Goal: Task Accomplishment & Management: Manage account settings

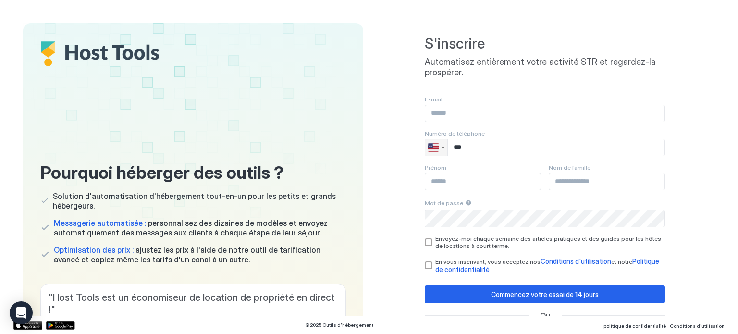
click at [441, 147] on div "Sélecteur de pays" at bounding box center [443, 148] width 4 height 2
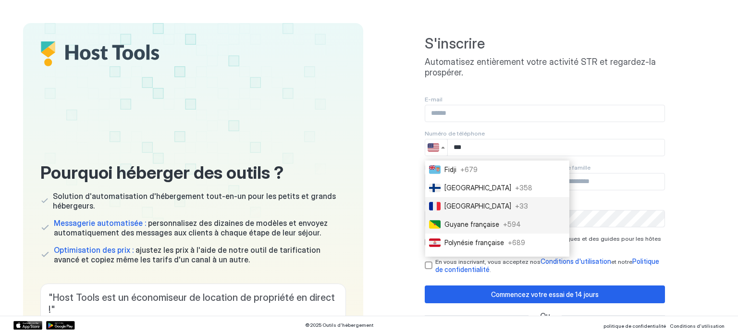
scroll to position [1138, 0]
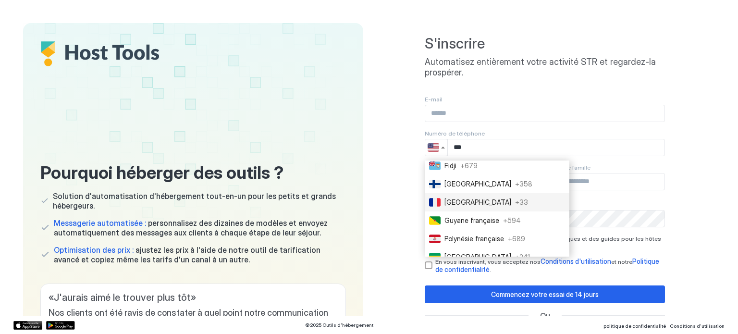
click at [515, 206] on font "+" at bounding box center [517, 202] width 4 height 8
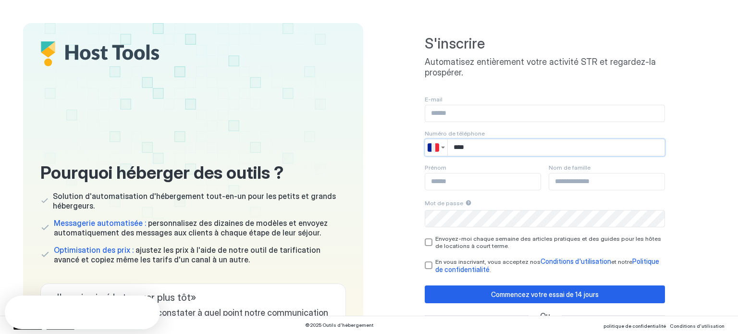
click at [492, 148] on input "***" at bounding box center [556, 147] width 217 height 16
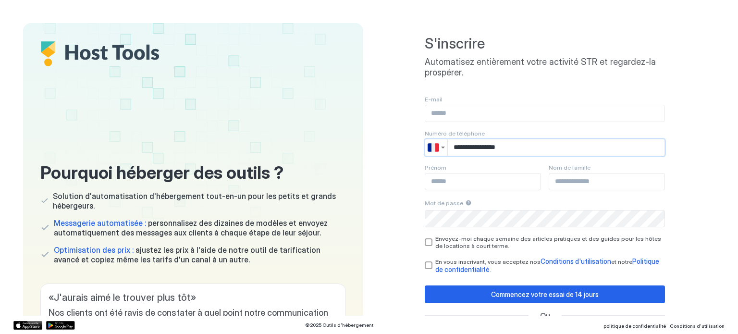
type input "**********"
click at [458, 103] on div "E-mail" at bounding box center [545, 109] width 240 height 26
click at [459, 111] on input "Champ de saisie" at bounding box center [544, 113] width 239 height 16
type input "**********"
type input "******"
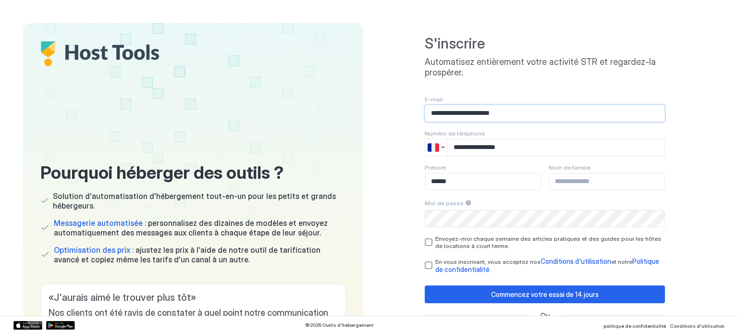
type input "*******"
click at [425, 267] on div "Conditions générales de confidentialité" at bounding box center [429, 266] width 8 height 8
click at [513, 294] on font "Commencez votre essai de 14 jours" at bounding box center [545, 294] width 108 height 8
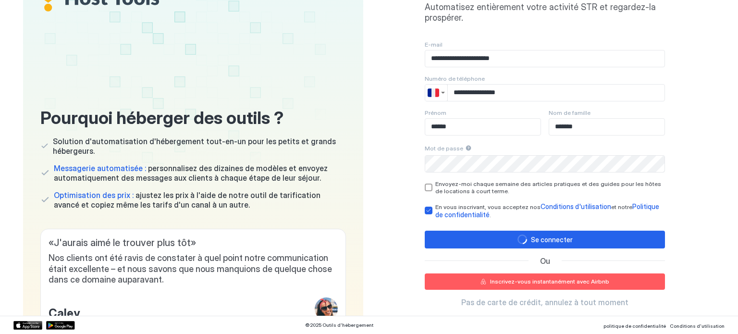
scroll to position [96, 0]
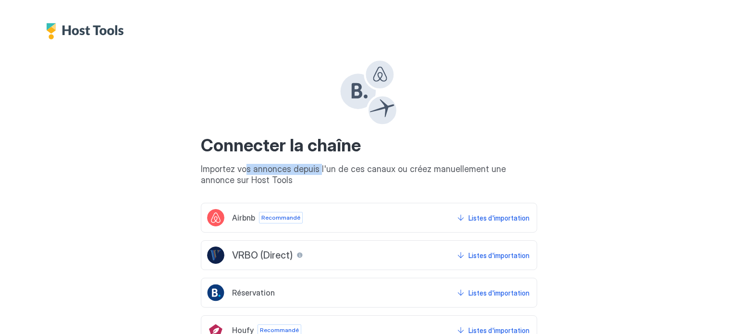
drag, startPoint x: 240, startPoint y: 163, endPoint x: 314, endPoint y: 175, distance: 74.5
click at [314, 175] on div "Connecter la chaîne Importez vos annonces depuis l'un de ces canaux ou créez ma…" at bounding box center [369, 159] width 337 height 51
click at [315, 175] on span "Importez vos annonces depuis l'un de ces canaux ou créez manuellement une annon…" at bounding box center [369, 175] width 337 height 22
drag, startPoint x: 238, startPoint y: 160, endPoint x: 302, endPoint y: 185, distance: 68.2
click at [302, 185] on div "Connecter la chaîne Importez vos annonces depuis l'un de ces canaux ou créez ma…" at bounding box center [369, 159] width 337 height 51
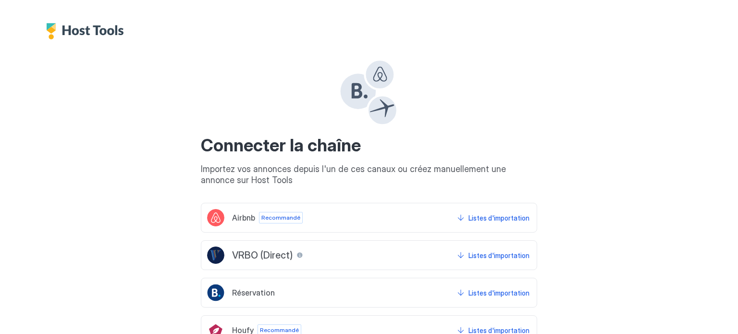
click at [302, 185] on span "Importez vos annonces depuis l'un de ces canaux ou créez manuellement une annon…" at bounding box center [369, 175] width 337 height 22
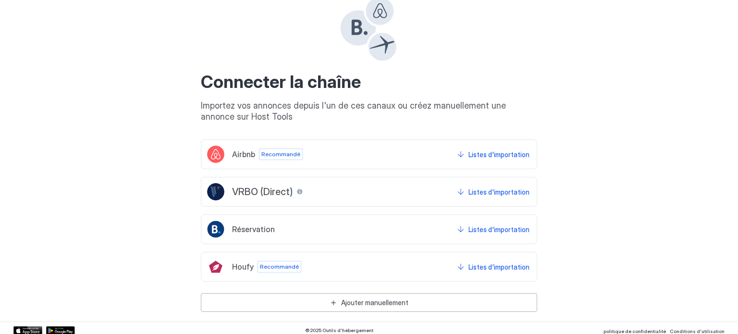
scroll to position [67, 0]
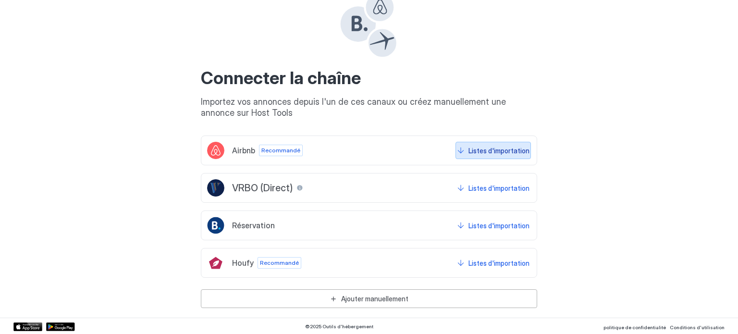
click at [512, 150] on font "Listes d'importation" at bounding box center [499, 151] width 61 height 8
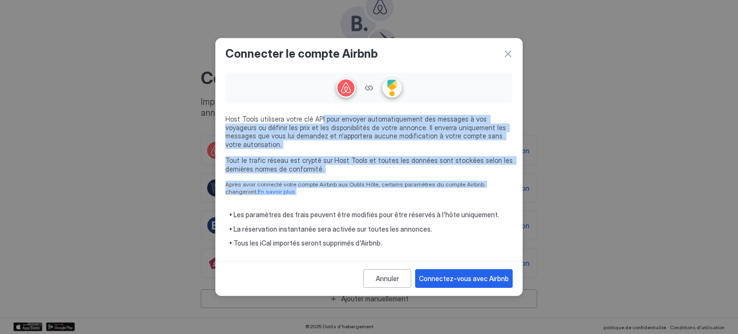
drag, startPoint x: 316, startPoint y: 121, endPoint x: 399, endPoint y: 187, distance: 106.1
click at [399, 187] on div "Host Tools utilisera votre clé API pour envoyer automatiquement des messages à …" at bounding box center [369, 158] width 288 height 179
click at [399, 187] on span "Après avoir connecté votre compte Airbnb aux Outils Hôte, certains paramètres d…" at bounding box center [369, 188] width 288 height 14
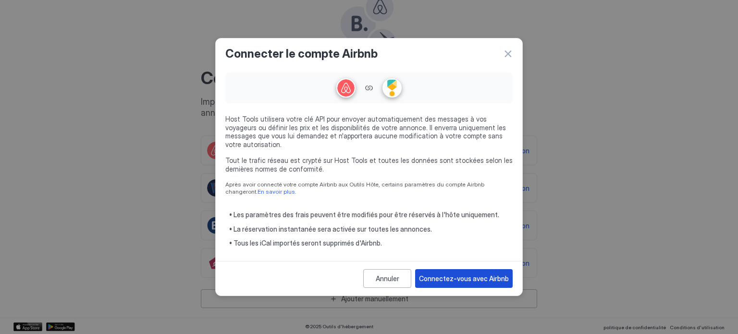
click at [455, 275] on font "Connectez-vous avec Airbnb" at bounding box center [464, 279] width 90 height 8
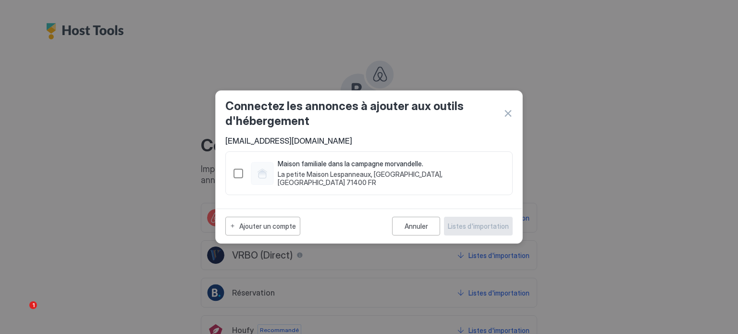
click at [240, 176] on div "588797298510860581" at bounding box center [239, 174] width 10 height 10
click at [483, 225] on font "Listes d'importation" at bounding box center [478, 226] width 61 height 8
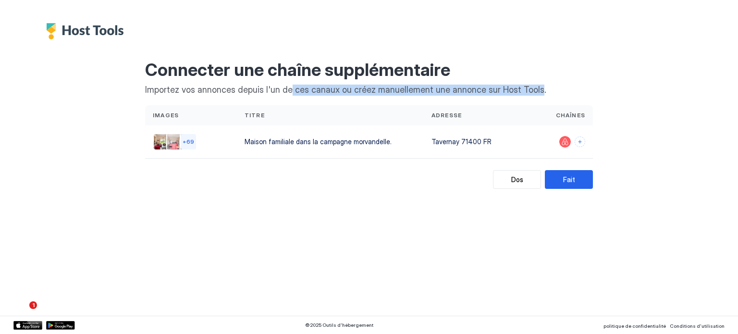
drag, startPoint x: 286, startPoint y: 88, endPoint x: 528, endPoint y: 89, distance: 241.8
click at [528, 89] on font "Importez vos annonces depuis l'un de ces canaux ou créez manuellement une annon…" at bounding box center [345, 90] width 401 height 10
click at [528, 90] on font "Importez vos annonces depuis l'un de ces canaux ou créez manuellement une annon…" at bounding box center [345, 90] width 401 height 10
drag, startPoint x: 528, startPoint y: 90, endPoint x: 384, endPoint y: 90, distance: 144.2
click at [384, 90] on font "Importez vos annonces depuis l'un de ces canaux ou créez manuellement une annon…" at bounding box center [345, 90] width 401 height 10
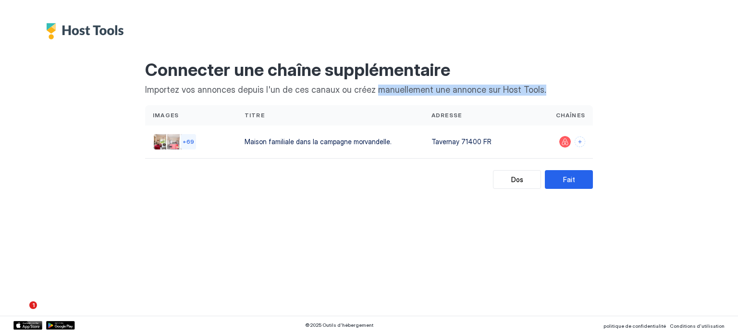
click at [378, 89] on font "Importez vos annonces depuis l'un de ces canaux ou créez manuellement une annon…" at bounding box center [345, 90] width 401 height 10
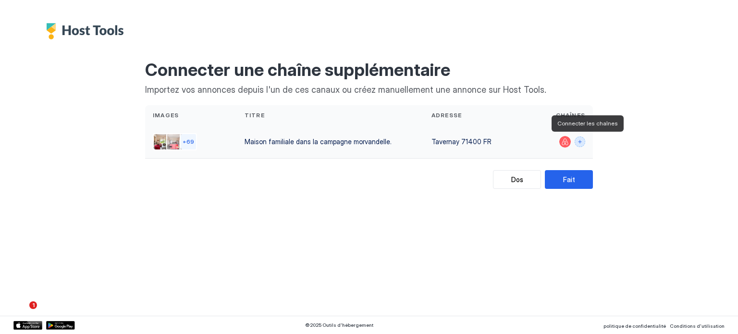
click at [582, 139] on button "Connecter les chaînes" at bounding box center [580, 142] width 11 height 11
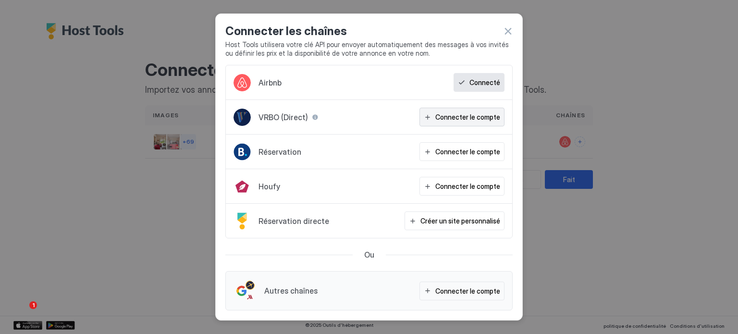
click at [469, 118] on font "Connecter le compte" at bounding box center [468, 117] width 65 height 8
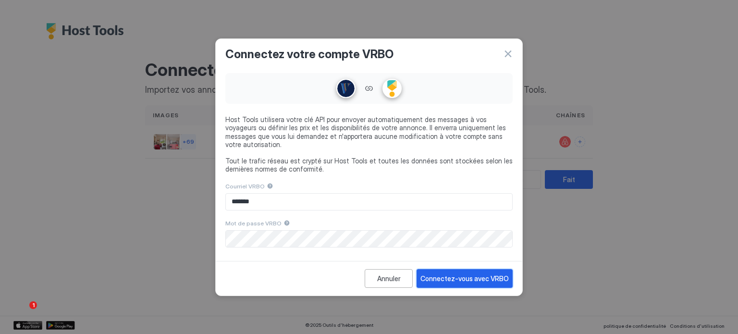
click at [486, 278] on div "Connectez-vous avec VRBO" at bounding box center [465, 279] width 88 height 10
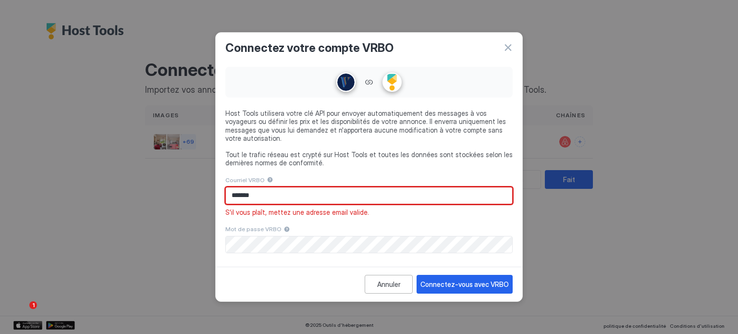
drag, startPoint x: 279, startPoint y: 188, endPoint x: 208, endPoint y: 184, distance: 71.3
click at [208, 184] on div "Connectez votre compte VRBO Host Tools utilisera votre clé API pour envoyer aut…" at bounding box center [369, 167] width 738 height 334
type input "**********"
click at [181, 235] on div "**********" at bounding box center [369, 167] width 738 height 334
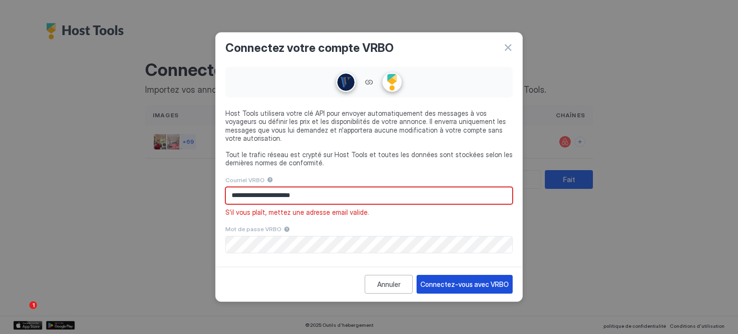
click at [450, 286] on button "Connectez-vous avec VRBO" at bounding box center [465, 284] width 96 height 19
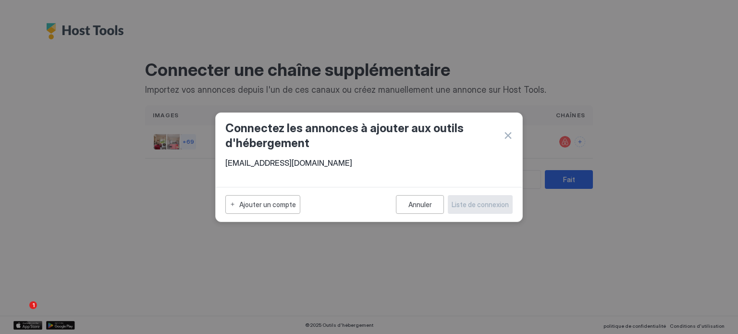
click at [509, 137] on button "button" at bounding box center [508, 136] width 10 height 10
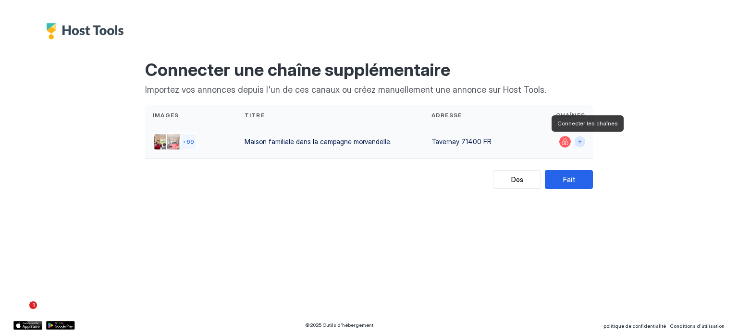
click at [582, 140] on button "Connecter les chaînes" at bounding box center [580, 142] width 11 height 11
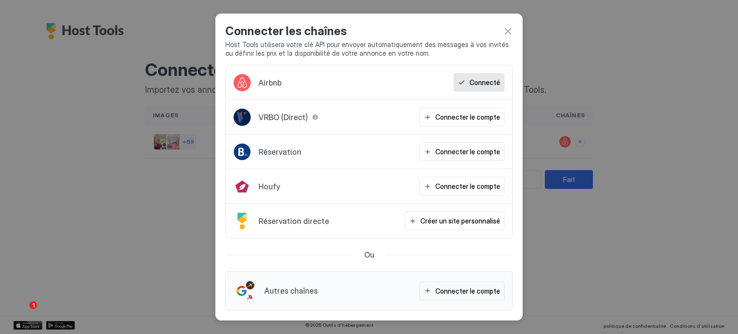
click at [510, 27] on button "button" at bounding box center [508, 31] width 10 height 10
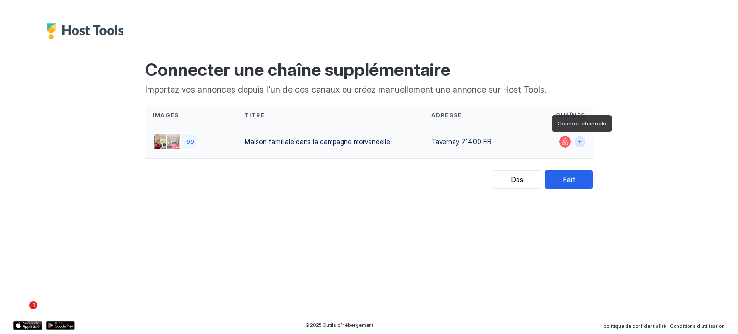
click at [579, 140] on button "Connecter les chaînes" at bounding box center [580, 142] width 11 height 11
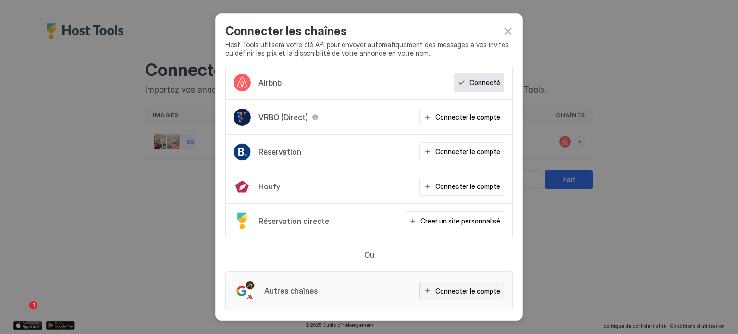
click at [453, 288] on font "Connecter le compte" at bounding box center [468, 291] width 65 height 8
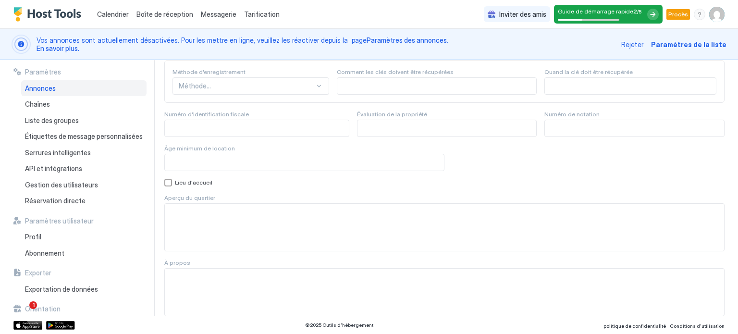
scroll to position [949, 0]
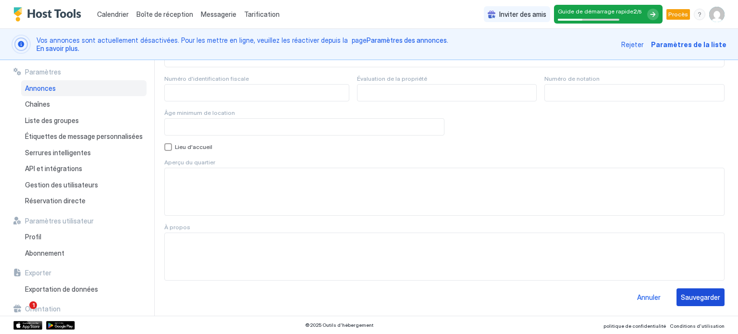
click at [708, 296] on font "Sauvegarder" at bounding box center [700, 297] width 39 height 8
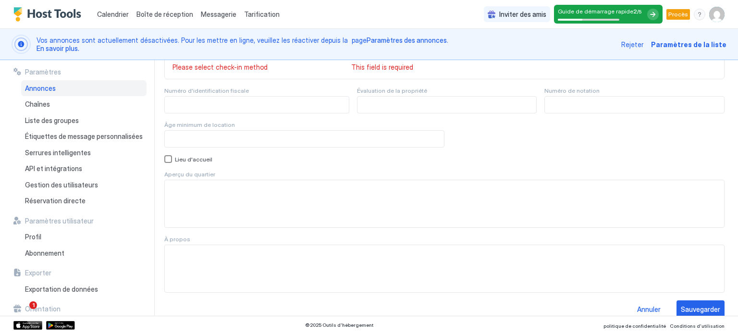
scroll to position [810, 0]
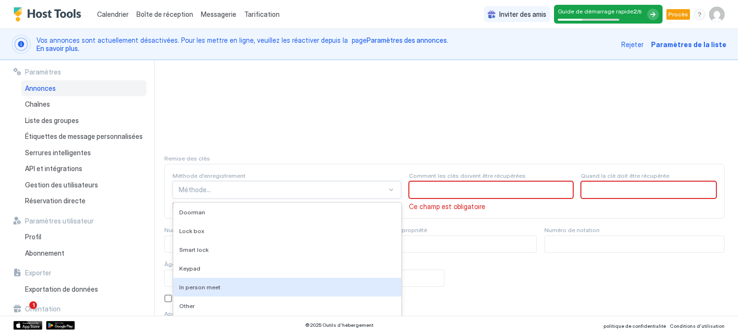
click at [275, 193] on div "9 results available. Use Up and Down to choose options, press Enter to select t…" at bounding box center [287, 189] width 229 height 17
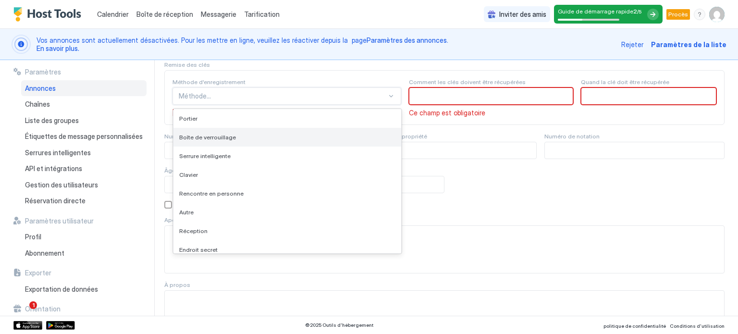
click at [232, 138] on font "Boîte de verrouillage" at bounding box center [207, 137] width 57 height 7
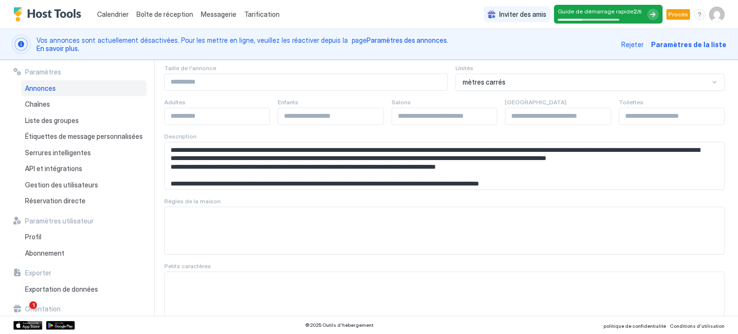
scroll to position [0, 0]
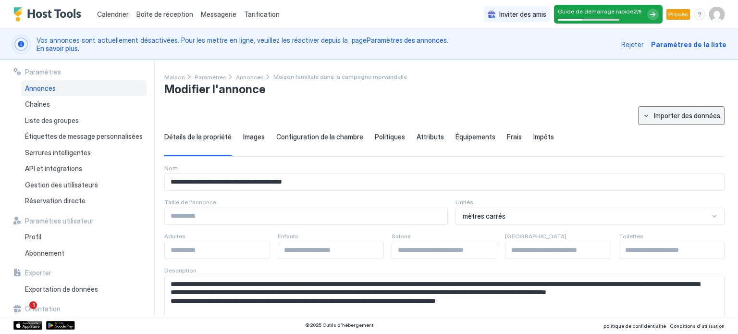
click at [654, 112] on font "Importer des données" at bounding box center [687, 116] width 66 height 8
click at [573, 103] on div at bounding box center [369, 167] width 738 height 334
click at [254, 75] on font "Annonces" at bounding box center [250, 77] width 28 height 7
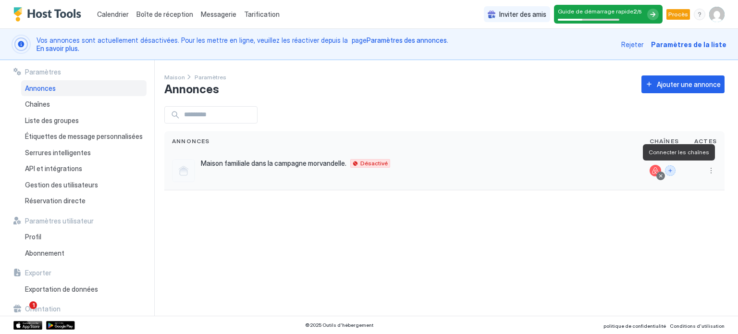
click at [675, 170] on button "Connecter les chaînes" at bounding box center [670, 170] width 11 height 11
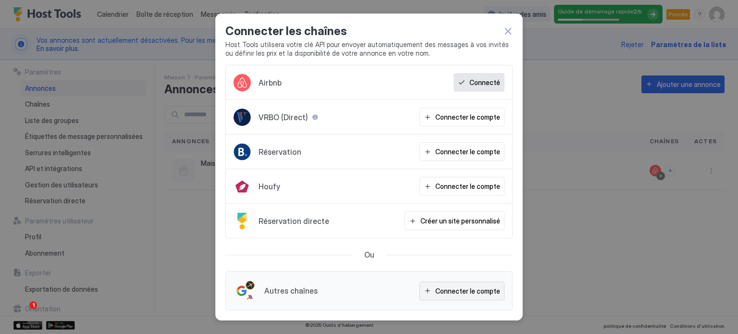
click at [448, 292] on font "Connecter le compte" at bounding box center [468, 291] width 65 height 8
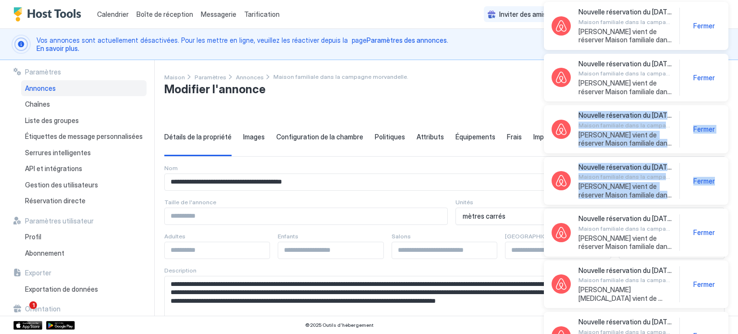
drag, startPoint x: 735, startPoint y: 82, endPoint x: 736, endPoint y: 98, distance: 15.9
click at [736, 171] on div "Nouvelle réservation du [DATE] au [DATE] Maison familiale dans la campagne [GEO…" at bounding box center [637, 181] width 204 height 362
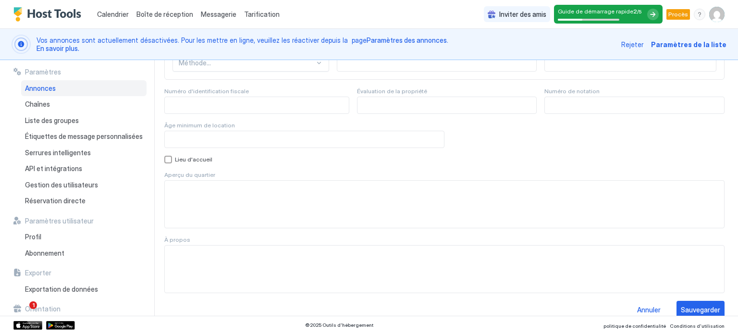
scroll to position [949, 0]
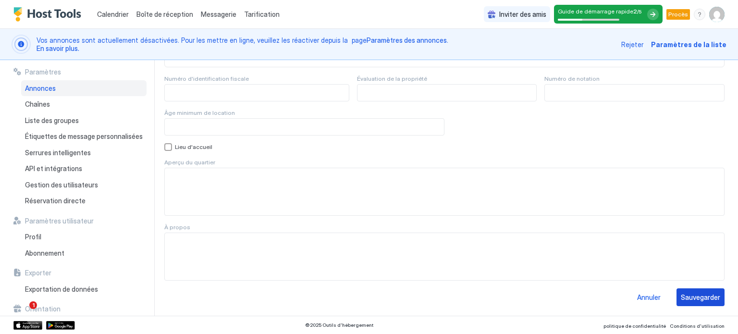
click at [708, 299] on font "Sauvegarder" at bounding box center [700, 297] width 39 height 8
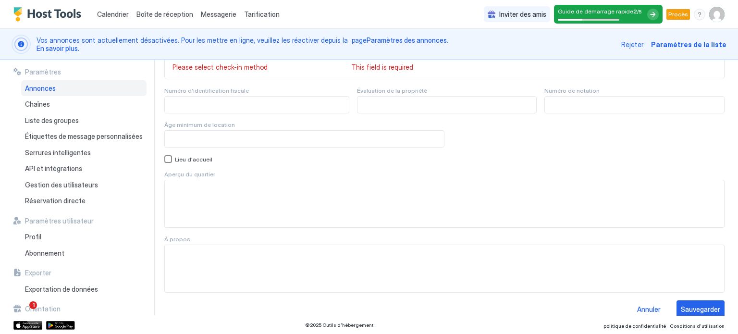
scroll to position [810, 0]
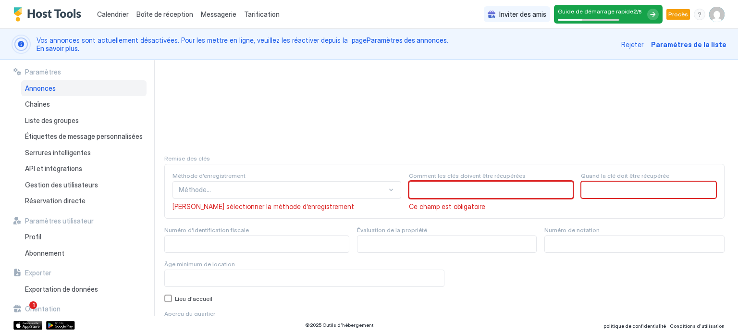
click at [441, 189] on input "Champ de saisie" at bounding box center [491, 190] width 163 height 16
type input "*"
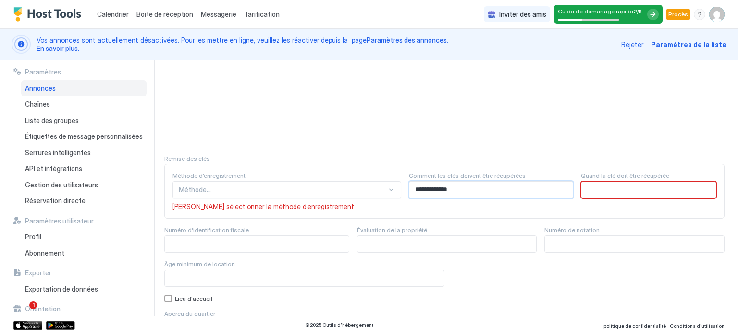
click at [413, 186] on input "**********" at bounding box center [491, 190] width 163 height 16
type input "**********"
click at [582, 190] on input "Champ de saisie" at bounding box center [649, 190] width 135 height 16
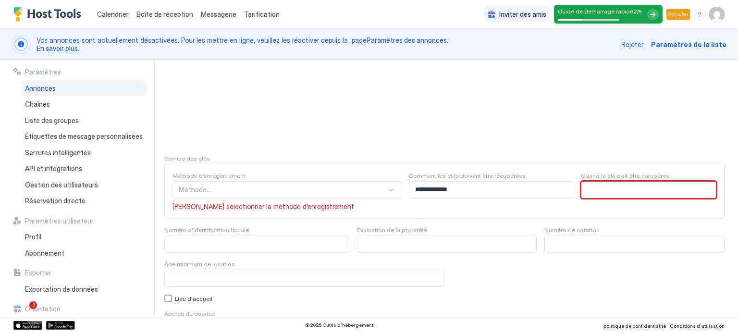
paste input "**********"
type input "**********"
click at [642, 211] on div "**********" at bounding box center [444, 191] width 561 height 55
click at [231, 207] on font "[PERSON_NAME] sélectionner la méthode d'enregistrement" at bounding box center [264, 206] width 182 height 8
click at [250, 188] on div "Méthode..." at bounding box center [287, 189] width 229 height 17
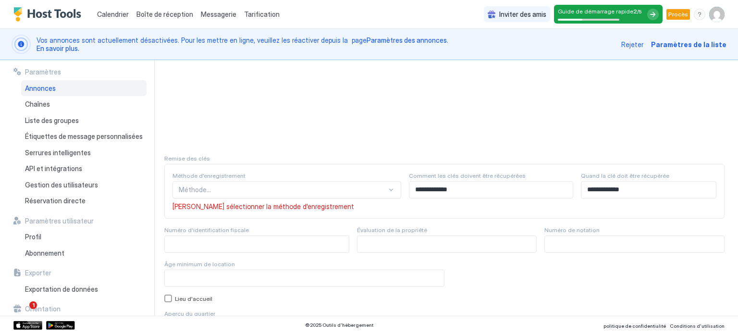
scroll to position [903, 0]
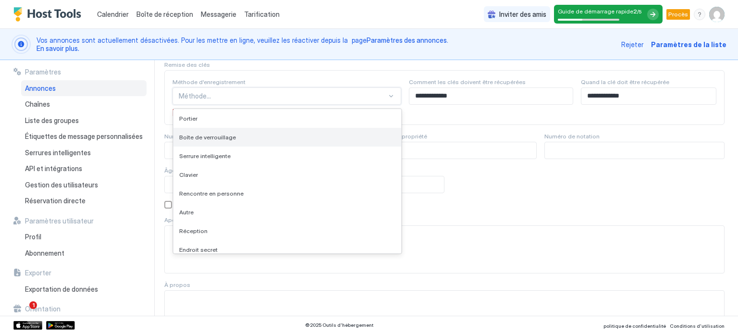
click at [212, 138] on font "Boîte de verrouillage" at bounding box center [207, 137] width 57 height 7
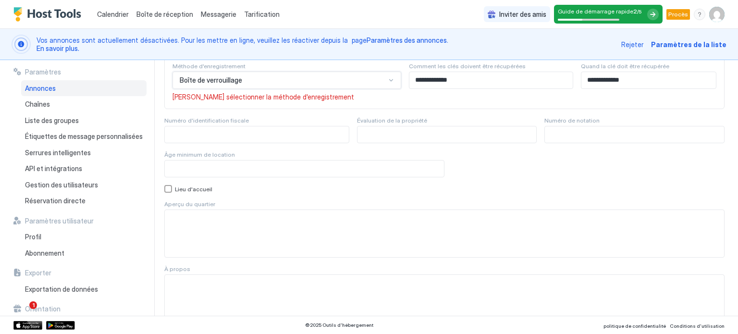
scroll to position [961, 0]
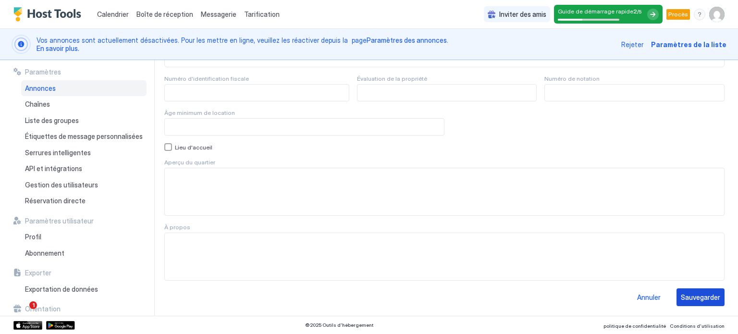
click at [704, 294] on font "Sauvegarder" at bounding box center [700, 297] width 39 height 8
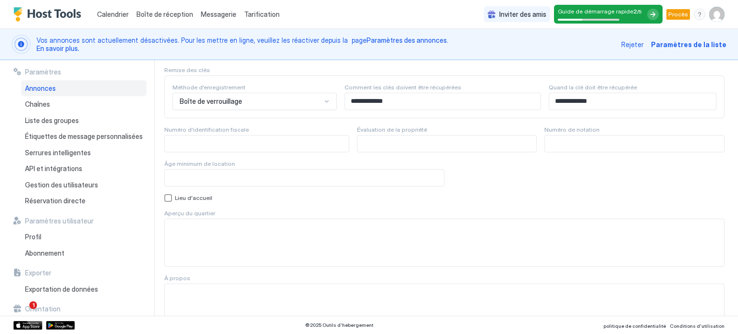
scroll to position [901, 0]
click at [715, 16] on img "Profil utilisateur" at bounding box center [717, 14] width 15 height 15
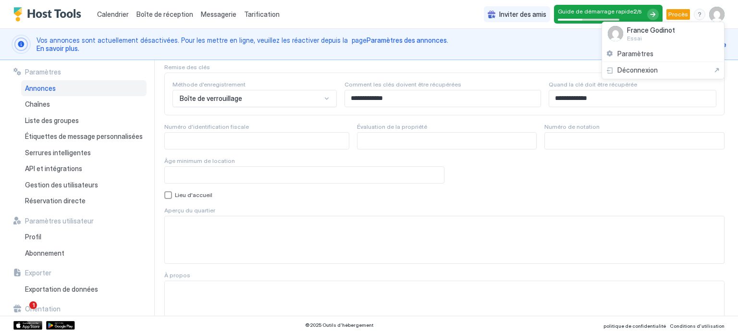
click at [637, 35] on font "Essai" at bounding box center [634, 38] width 15 height 7
click at [637, 52] on font "Paramètres" at bounding box center [636, 54] width 36 height 8
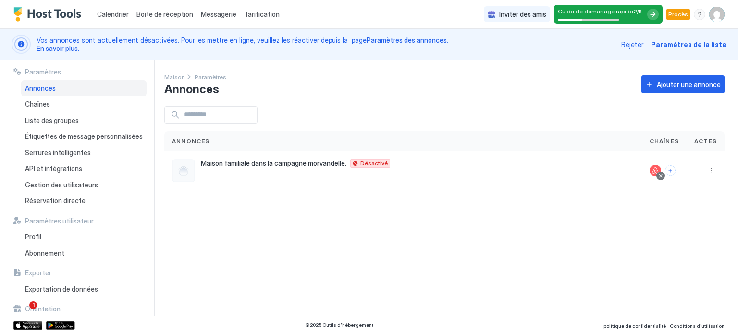
click at [718, 15] on img "Profil utilisateur" at bounding box center [717, 14] width 15 height 15
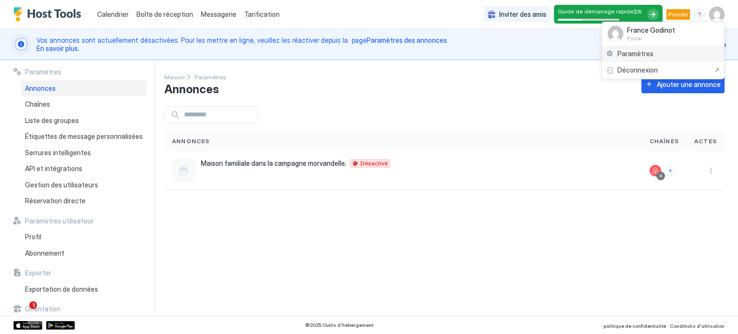
click at [622, 50] on font "Paramètres" at bounding box center [636, 54] width 36 height 8
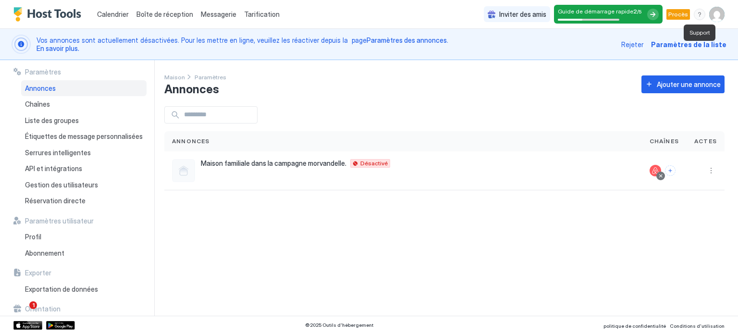
click at [702, 16] on div "menu" at bounding box center [700, 15] width 12 height 12
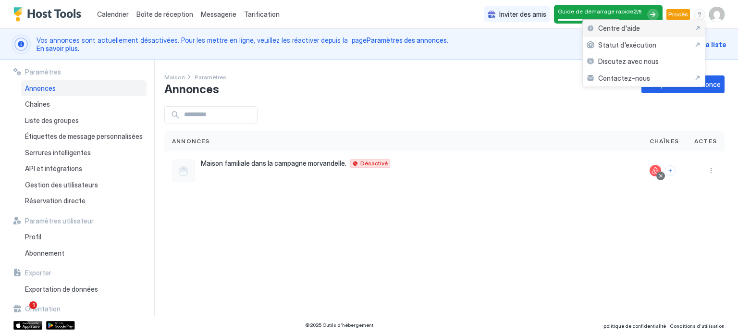
click at [610, 30] on font "Centre d'aide" at bounding box center [620, 28] width 42 height 8
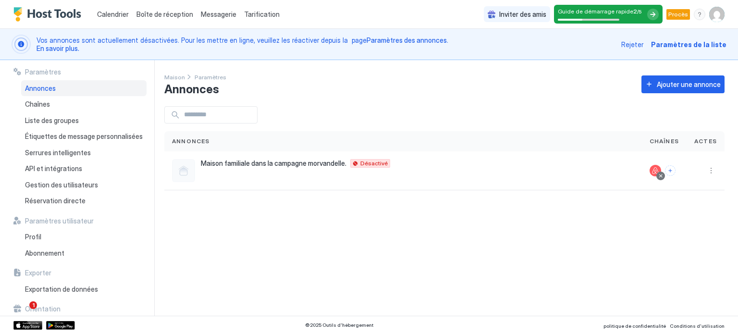
click at [717, 15] on img "Profil utilisateur" at bounding box center [717, 14] width 15 height 15
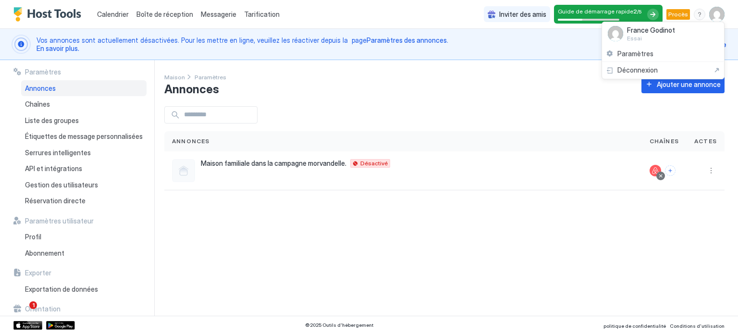
click at [44, 253] on div at bounding box center [369, 167] width 738 height 334
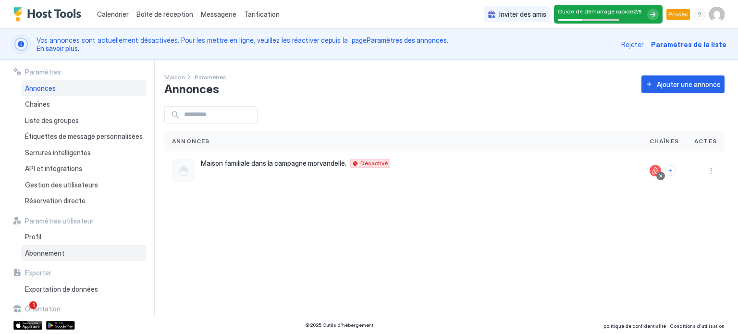
click at [41, 254] on font "Abonnement" at bounding box center [44, 253] width 39 height 8
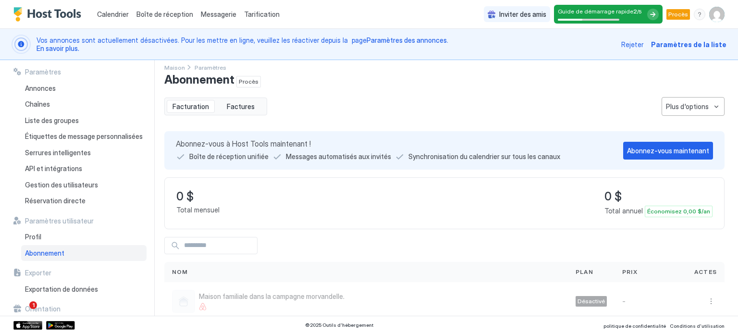
scroll to position [13, 0]
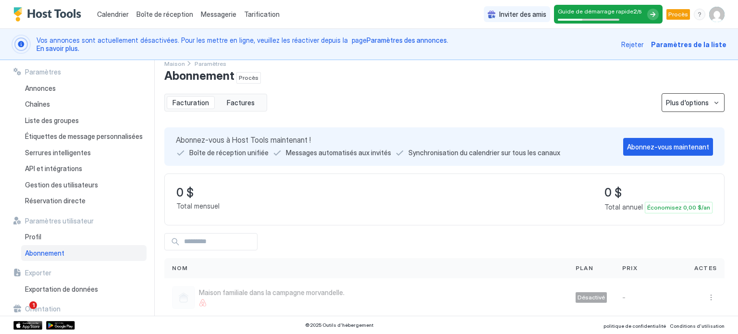
click at [701, 103] on font "Plus d'options" at bounding box center [687, 103] width 43 height 8
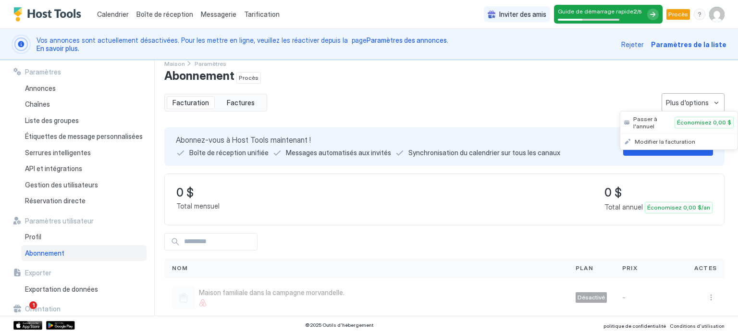
click at [571, 101] on div at bounding box center [369, 167] width 738 height 334
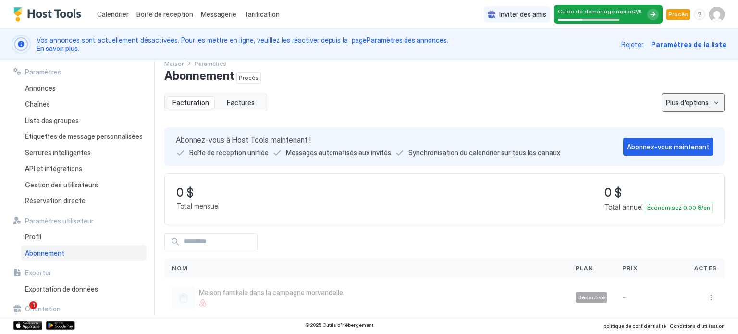
click at [690, 103] on font "Plus d'options" at bounding box center [687, 103] width 43 height 8
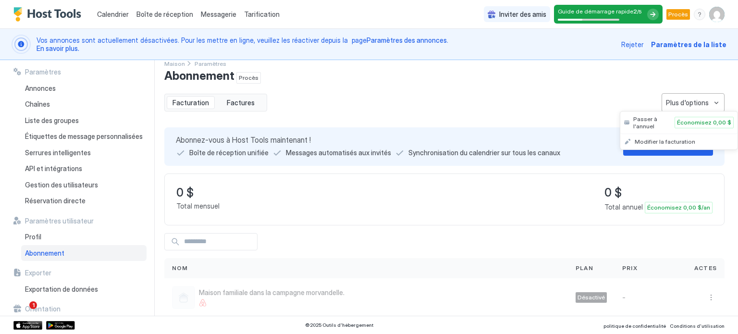
click at [438, 105] on div at bounding box center [369, 167] width 738 height 334
